Goal: Register for event/course

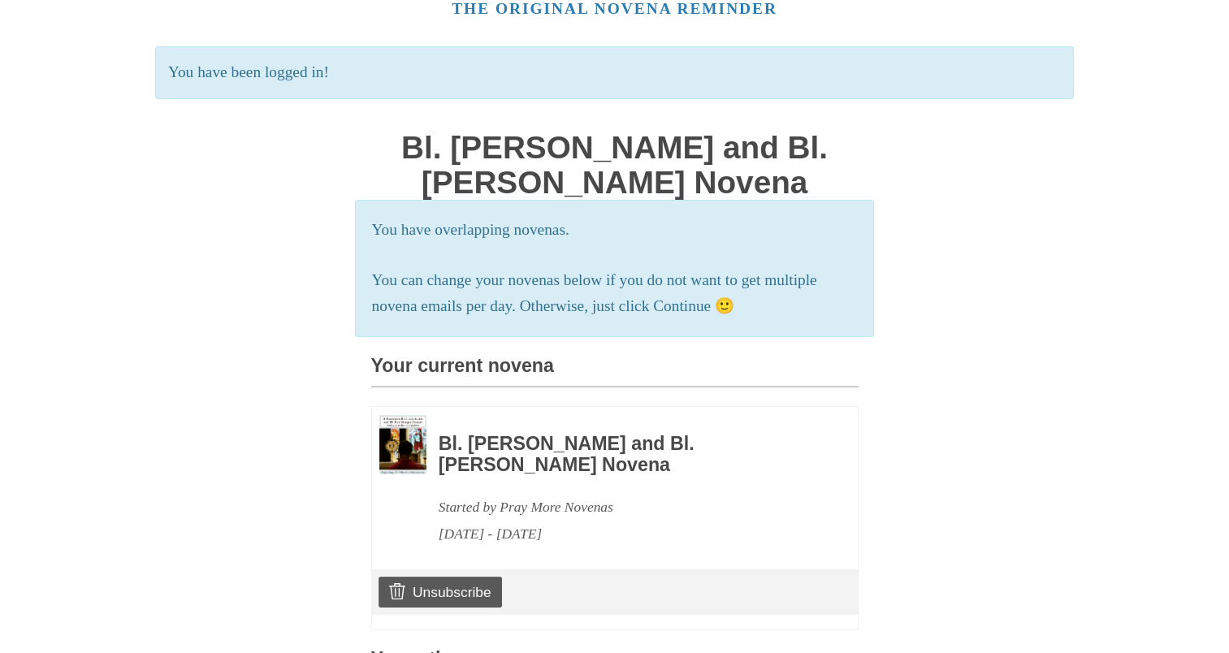
scroll to position [162, 0]
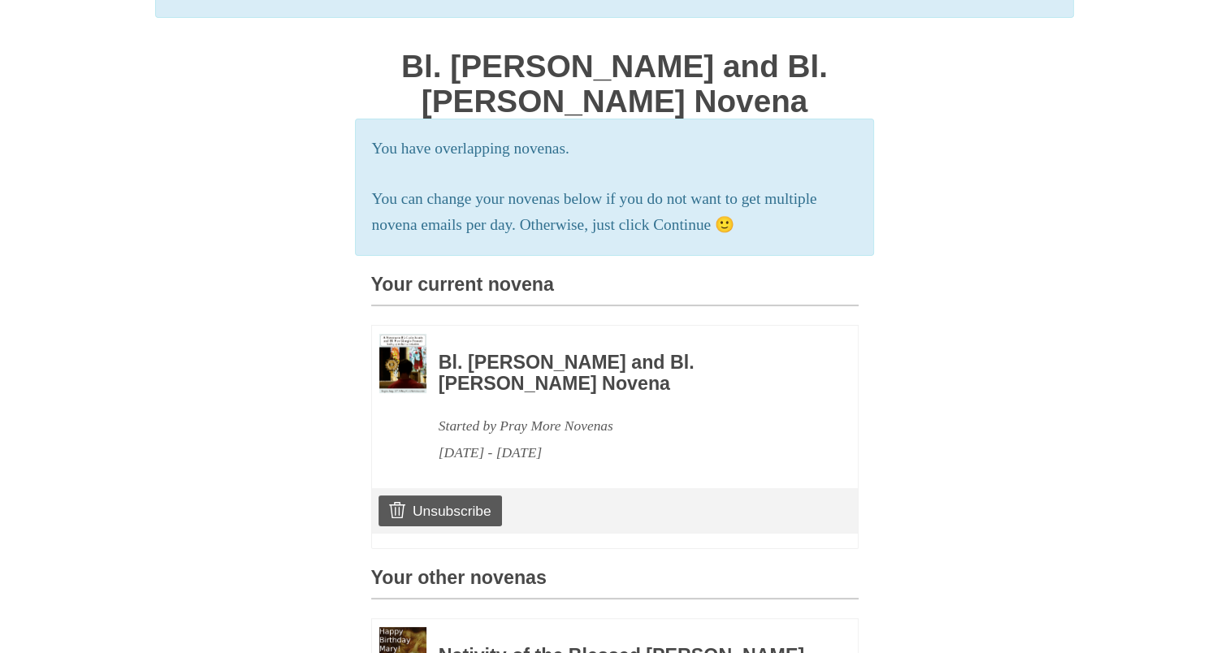
click at [487, 394] on h3 "Bl. [PERSON_NAME] and Bl. [PERSON_NAME] Novena" at bounding box center [626, 372] width 375 height 41
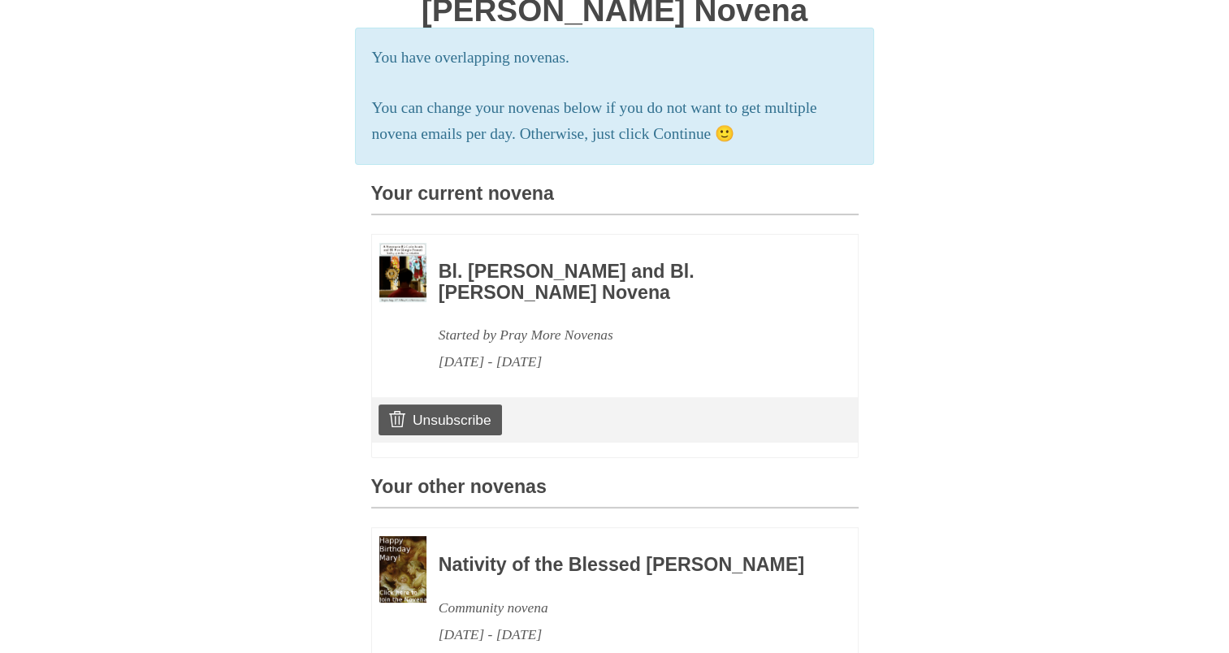
scroll to position [406, 0]
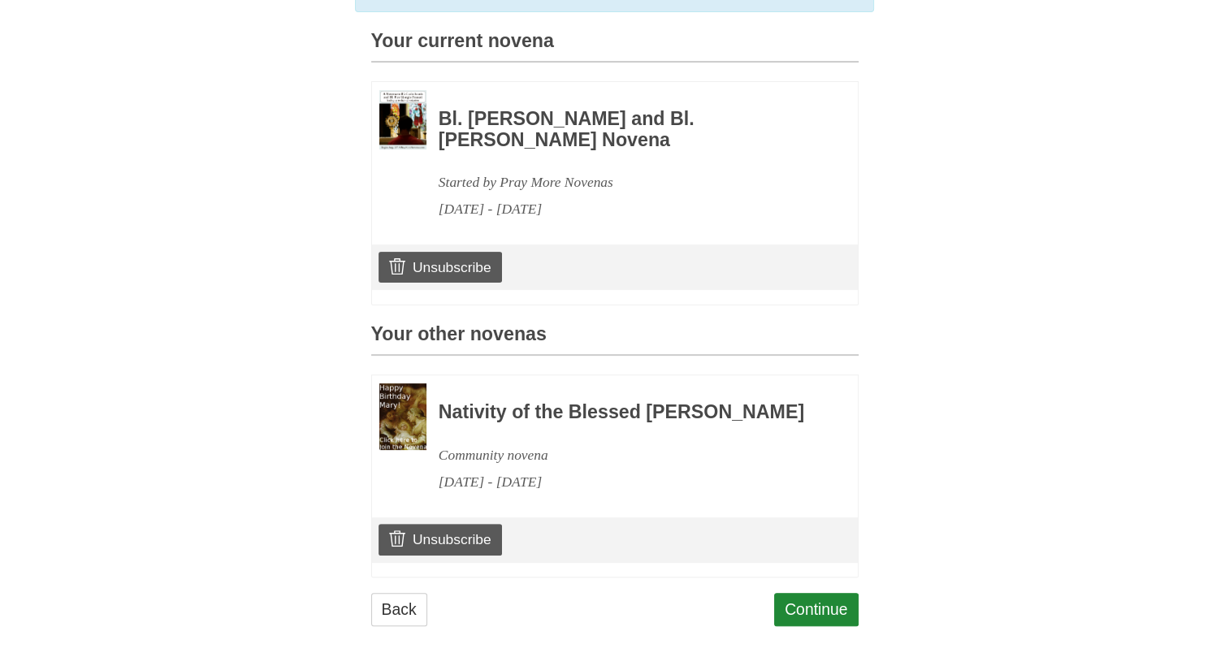
click at [503, 180] on div "Bl. Carlo Acutis and Bl. Pier Giorgio Frassati Novena Started by Pray More Nove…" at bounding box center [626, 156] width 375 height 132
drag, startPoint x: 491, startPoint y: 161, endPoint x: 481, endPoint y: 158, distance: 11.0
click at [491, 150] on h3 "Bl. [PERSON_NAME] and Bl. [PERSON_NAME] Novena" at bounding box center [626, 129] width 375 height 41
click at [393, 149] on img at bounding box center [402, 119] width 47 height 59
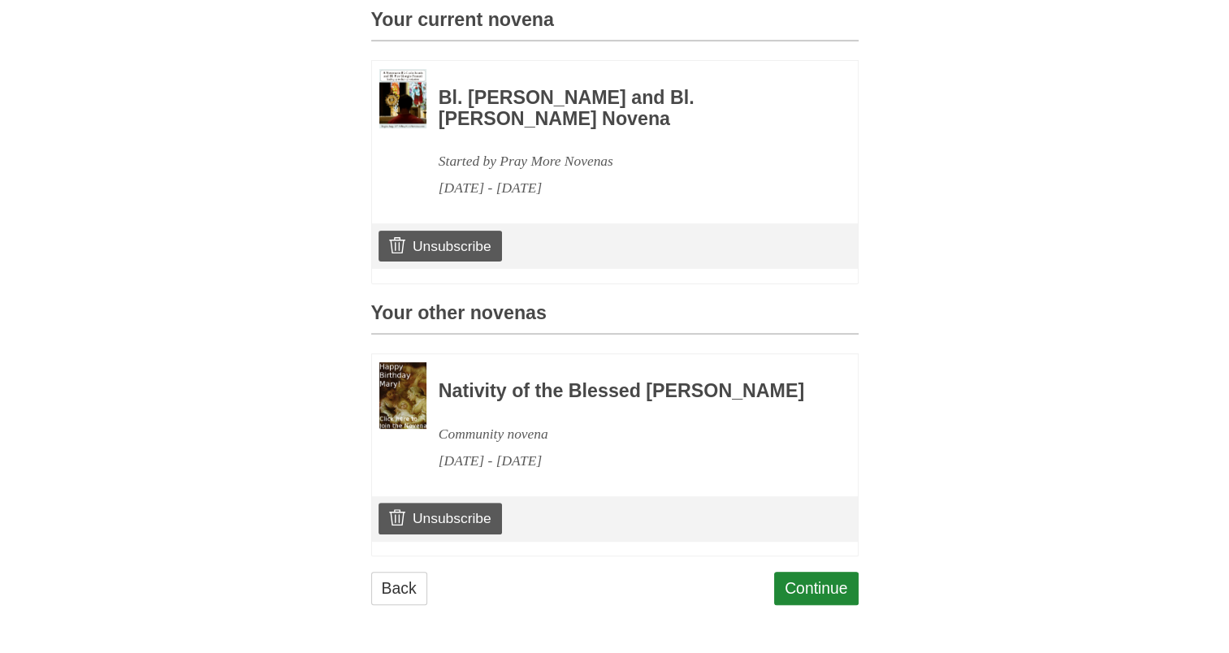
scroll to position [471, 0]
click at [817, 584] on link "Continue" at bounding box center [816, 588] width 84 height 33
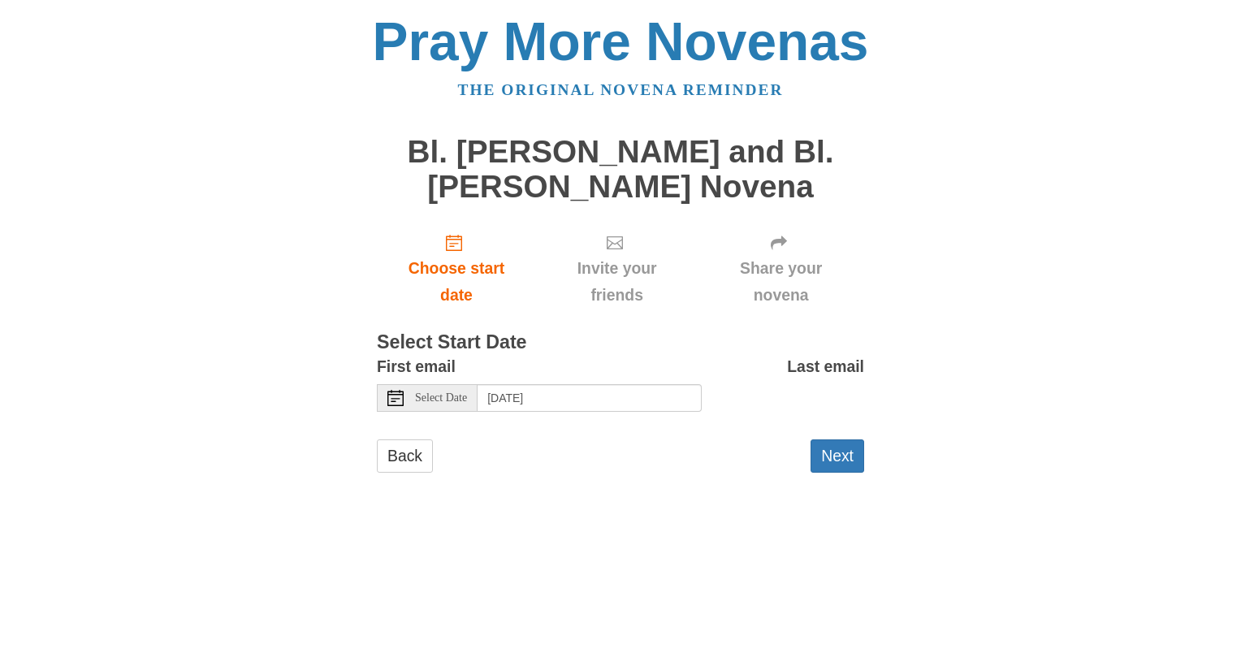
click at [452, 400] on span "Select Date" at bounding box center [441, 397] width 52 height 11
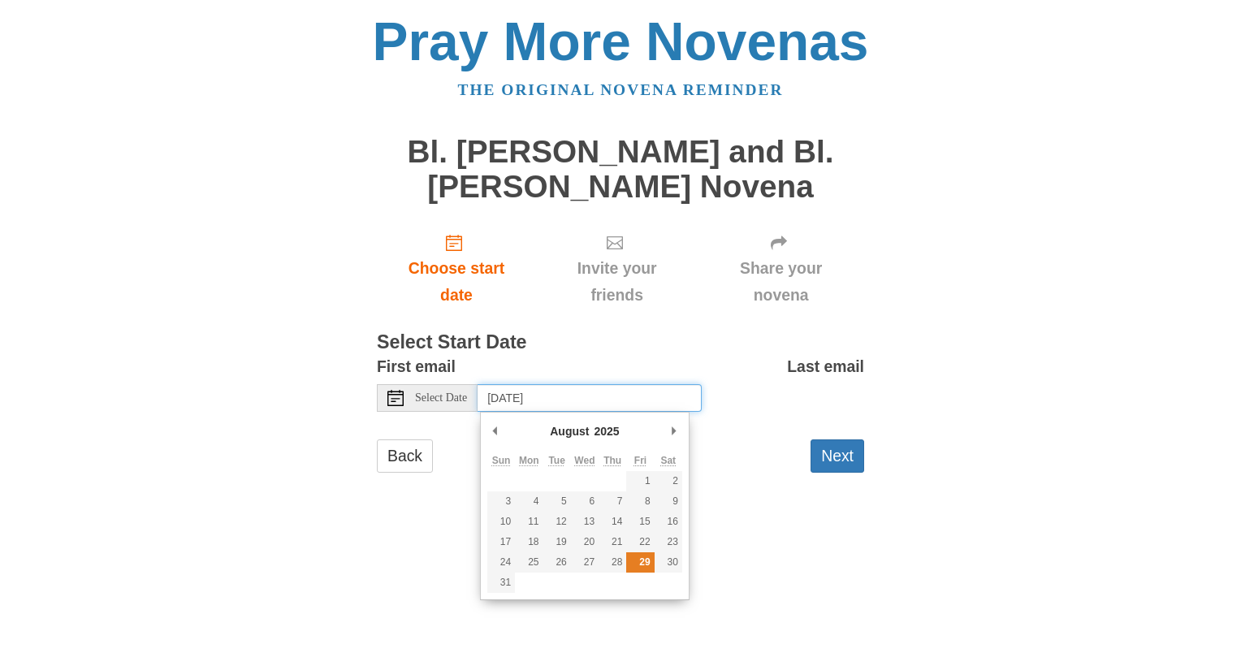
type input "Friday, August 29th"
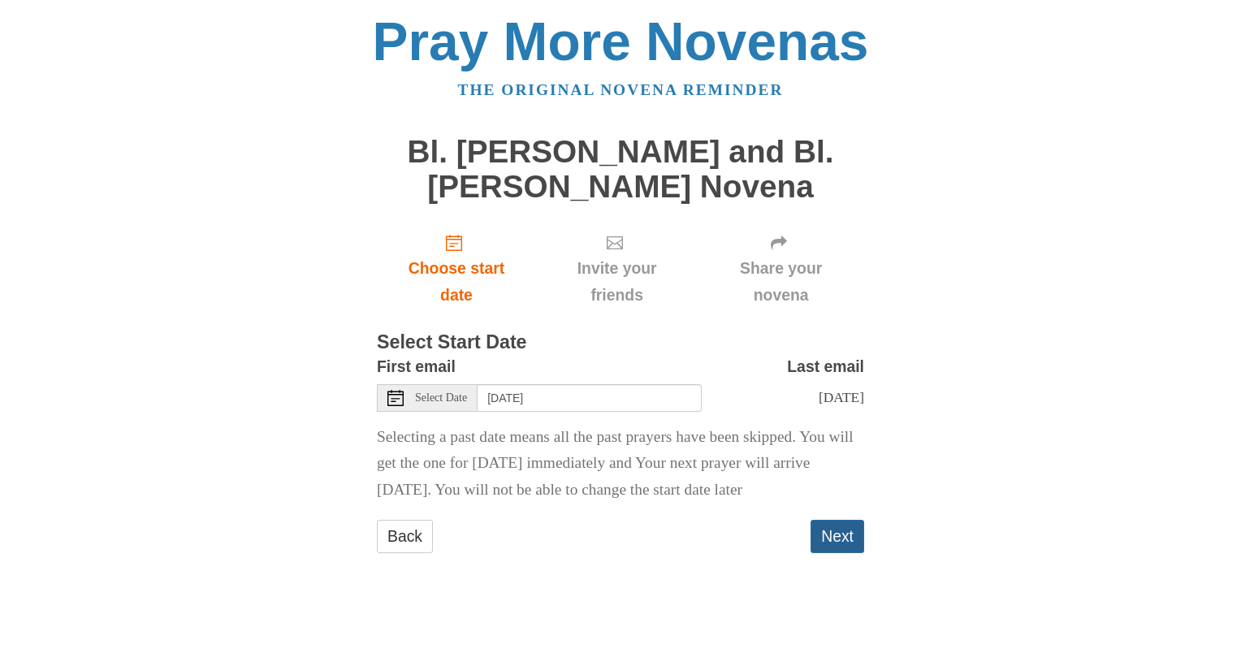
click at [841, 553] on button "Next" at bounding box center [837, 536] width 54 height 33
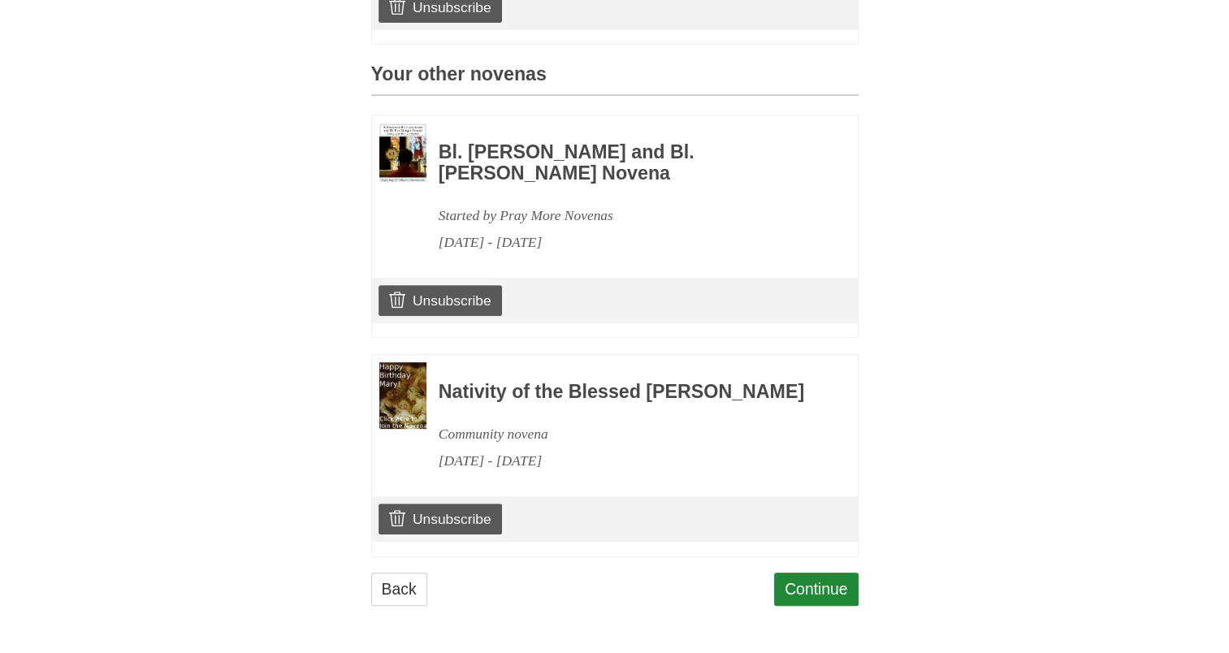
scroll to position [761, 0]
click at [797, 586] on link "Continue" at bounding box center [816, 589] width 84 height 33
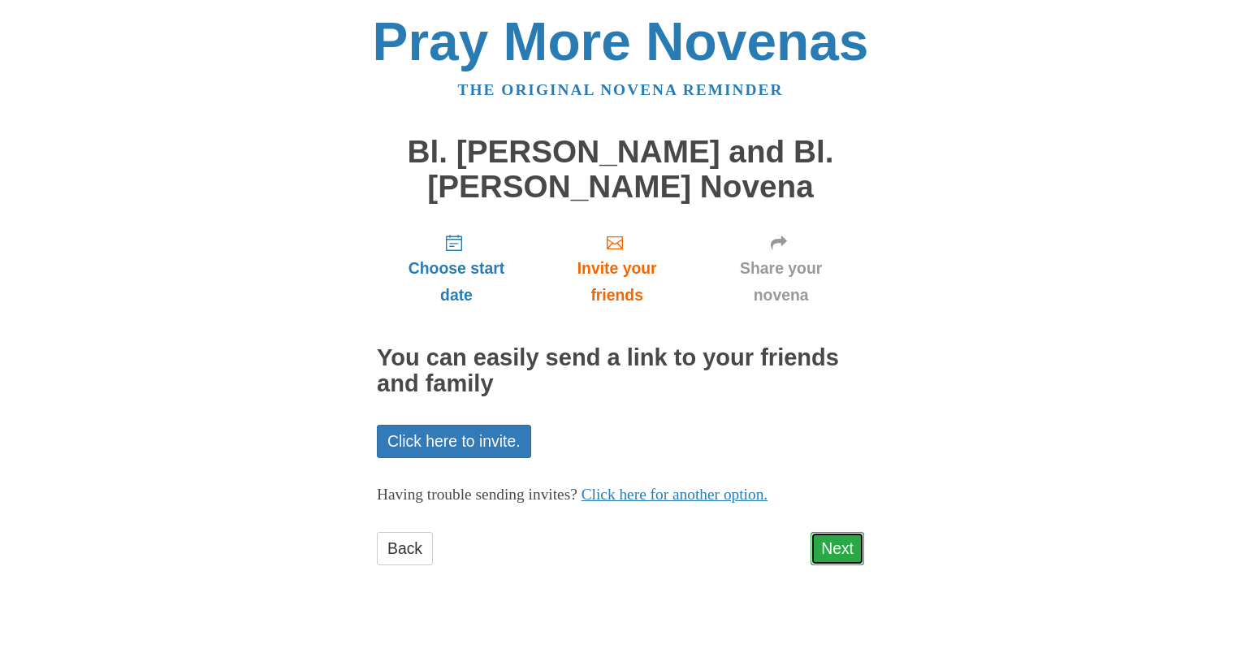
click at [845, 559] on link "Next" at bounding box center [837, 548] width 54 height 33
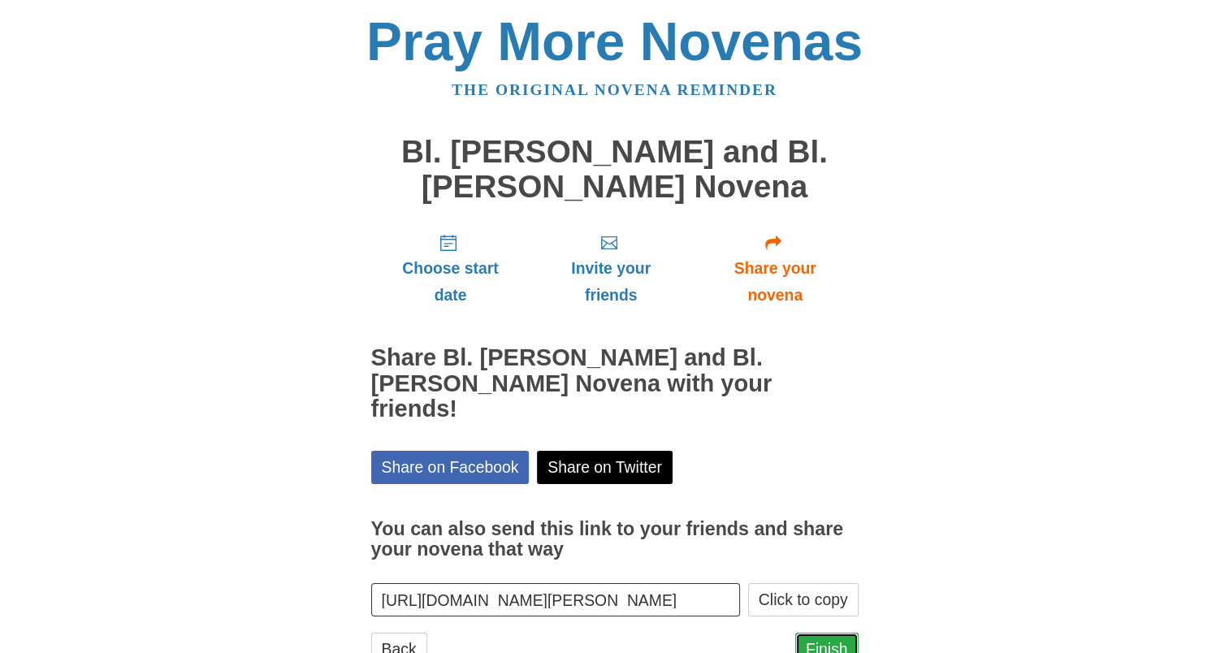
click at [820, 633] on link "Finish" at bounding box center [826, 649] width 63 height 33
